Goal: Find specific page/section: Find specific page/section

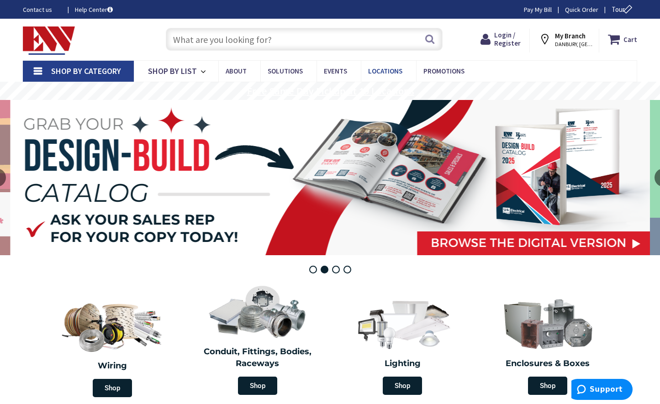
click at [379, 81] on link "Locations" at bounding box center [388, 71] width 55 height 21
click at [379, 74] on span "Locations" at bounding box center [385, 71] width 34 height 9
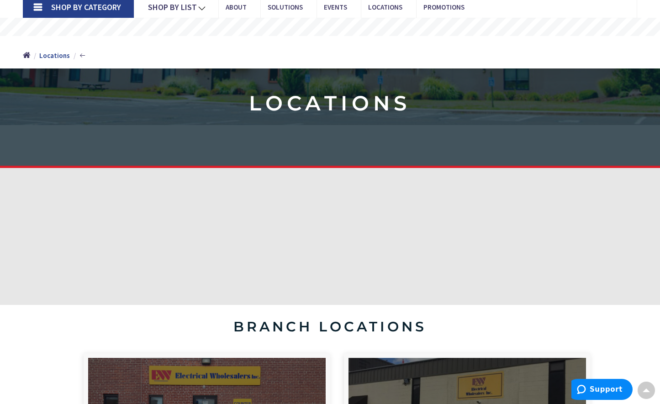
scroll to position [297, 0]
